Goal: Check status

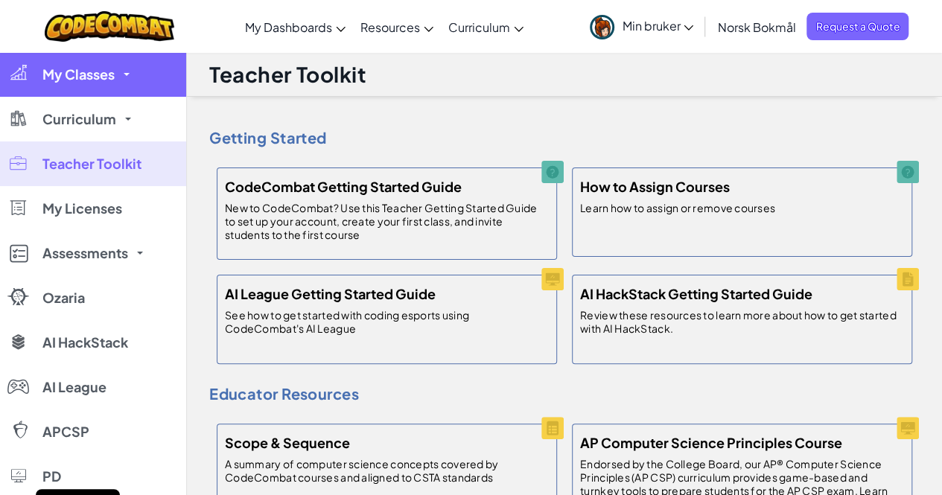
click at [73, 68] on span "My Classes" at bounding box center [78, 74] width 72 height 13
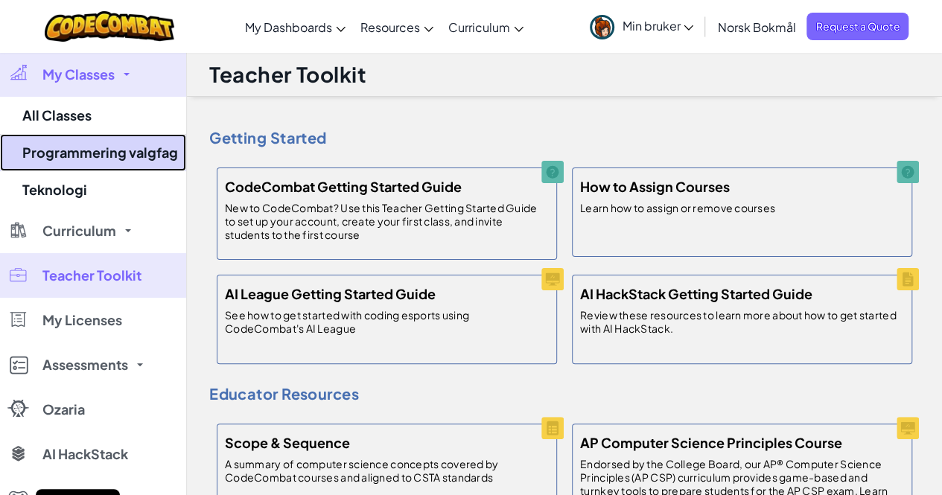
click at [91, 148] on link "Programmering valgfag" at bounding box center [93, 152] width 186 height 37
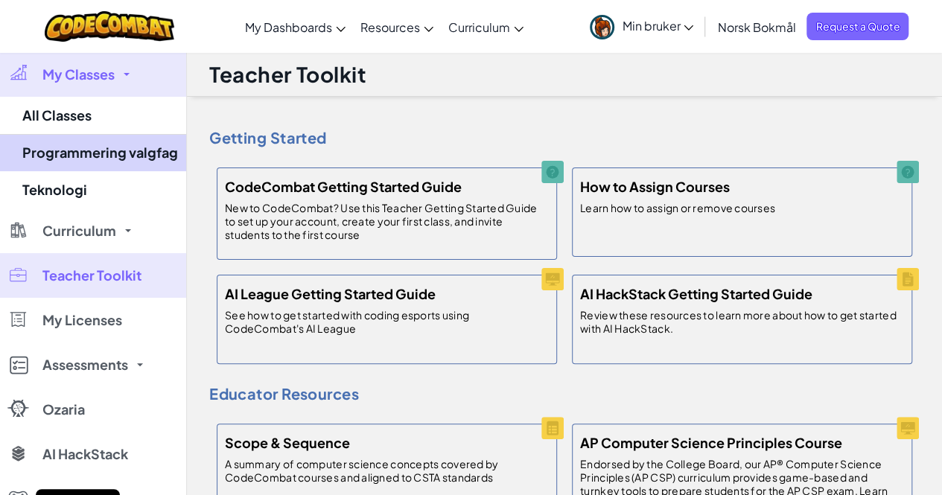
select select "560f1a9f22961295f9427742"
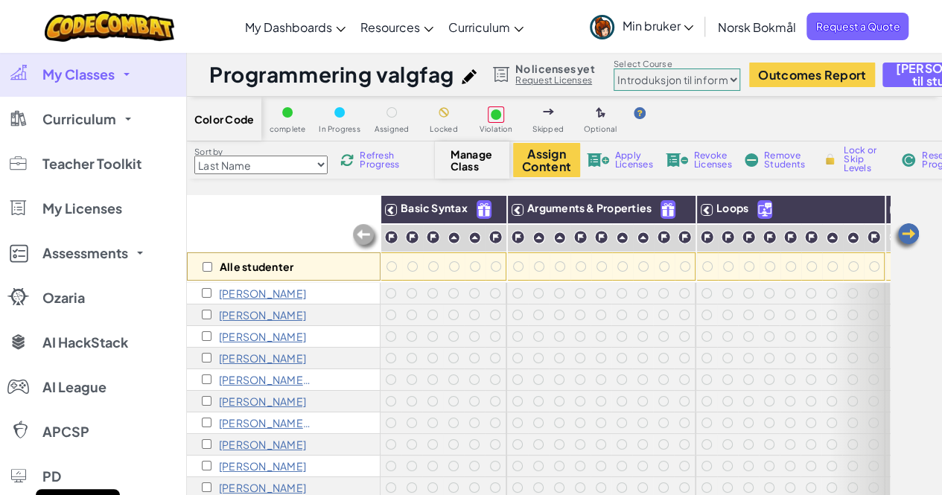
click at [321, 163] on select "Last Name first Name Progress (High to Low) Progress (Low to Hight)" at bounding box center [260, 165] width 133 height 19
click at [347, 191] on div "Color Code complete In Progress Assigned Locked Violation Skipped Optional Sort…" at bounding box center [564, 365] width 755 height 536
